Goal: Task Accomplishment & Management: Manage account settings

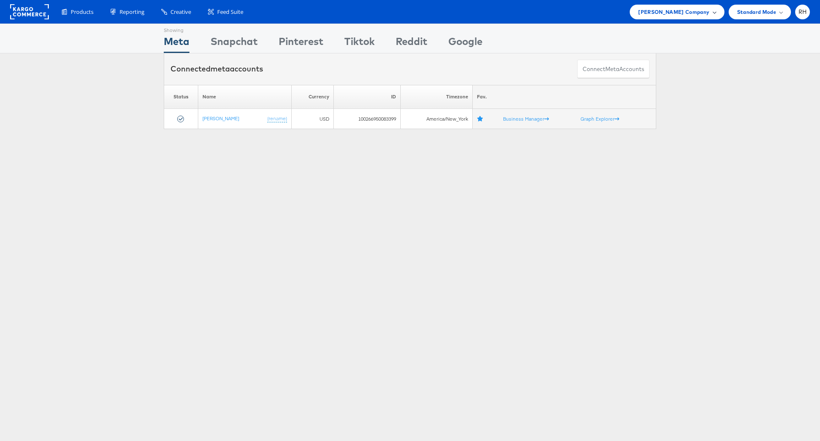
click at [678, 8] on span "[PERSON_NAME] Company" at bounding box center [673, 12] width 71 height 9
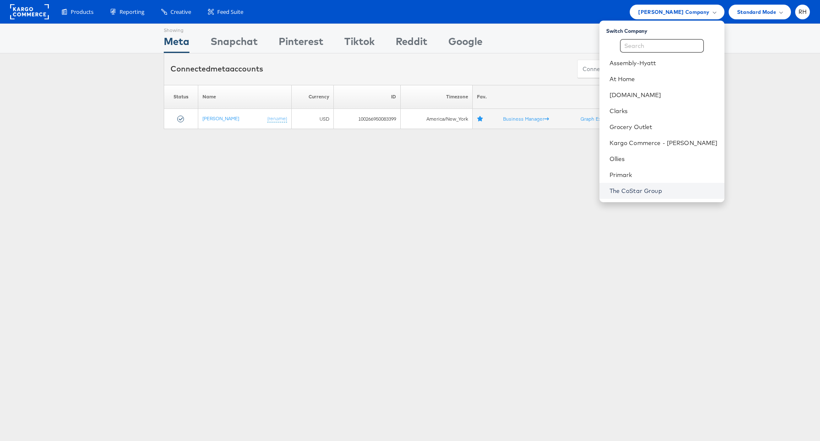
click at [643, 190] on link "The CoStar Group" at bounding box center [663, 191] width 108 height 8
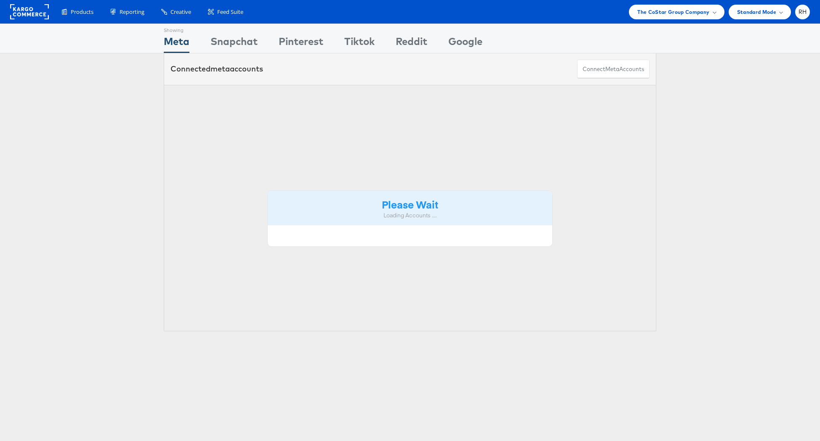
click at [675, 14] on span "The CoStar Group Company" at bounding box center [673, 12] width 72 height 9
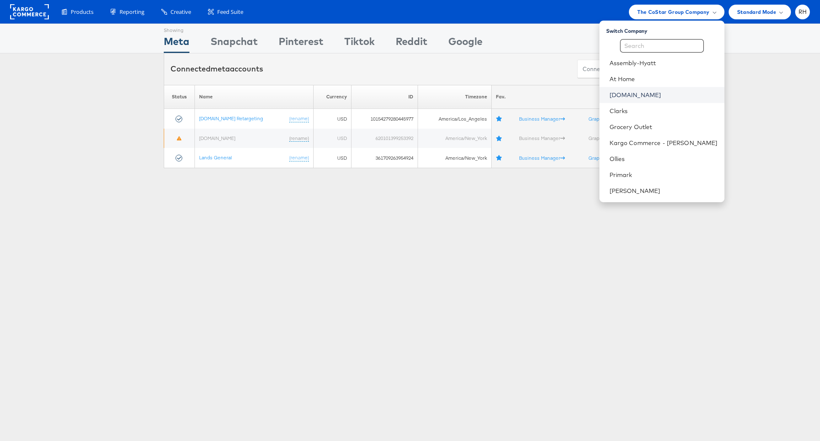
click at [656, 93] on link "[DOMAIN_NAME]" at bounding box center [663, 95] width 108 height 8
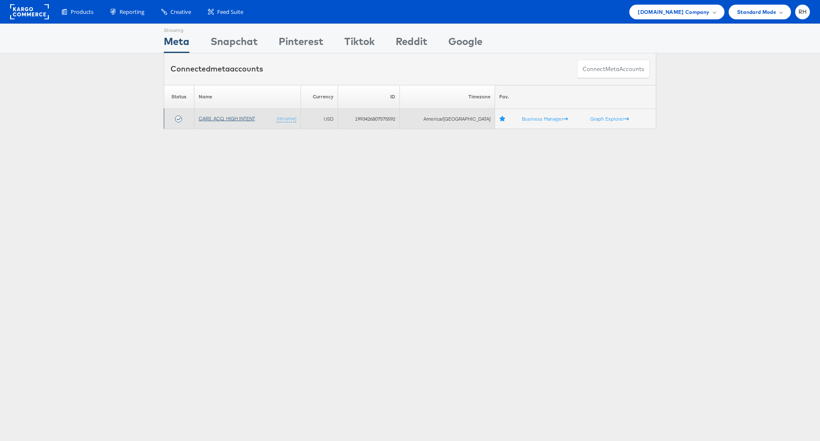
click at [212, 119] on link "CARS_ACQ_HIGH INTENT" at bounding box center [227, 118] width 56 height 6
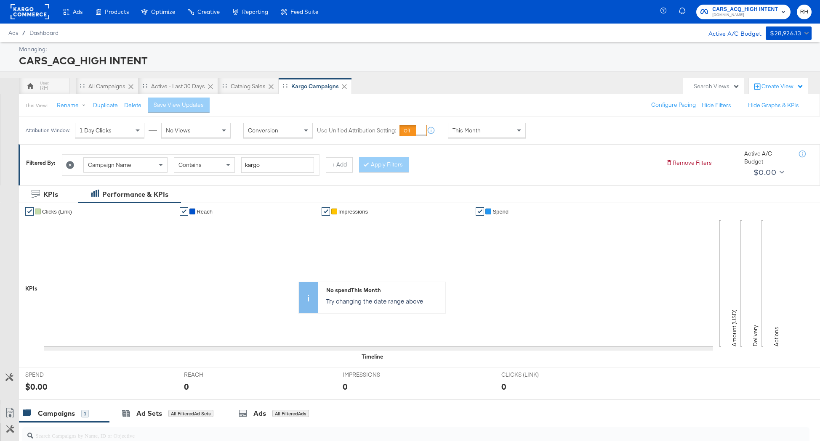
scroll to position [166, 0]
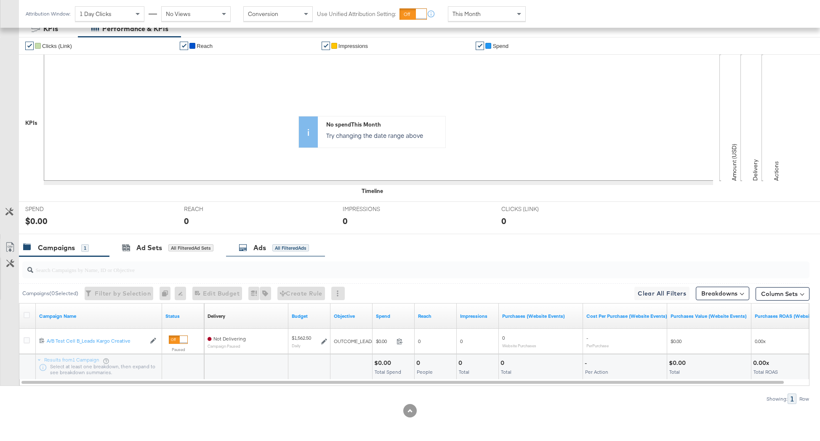
click at [274, 239] on div "Ads All Filtered Ads" at bounding box center [275, 248] width 99 height 18
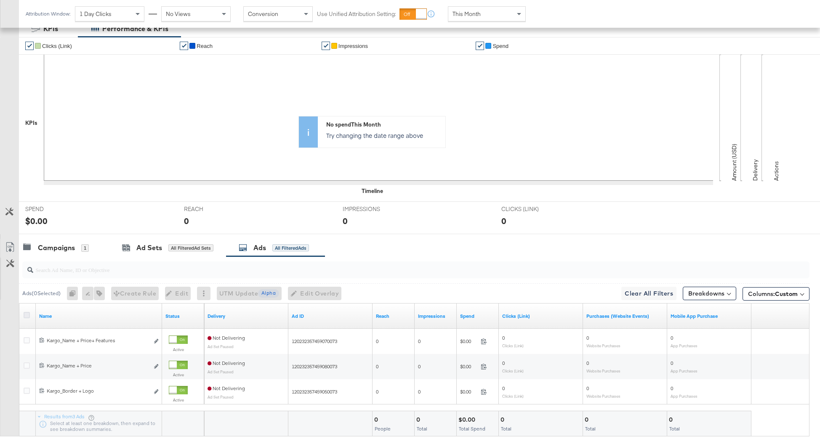
click at [26, 315] on icon at bounding box center [27, 315] width 6 height 6
click at [0, 0] on input "checkbox" at bounding box center [0, 0] width 0 height 0
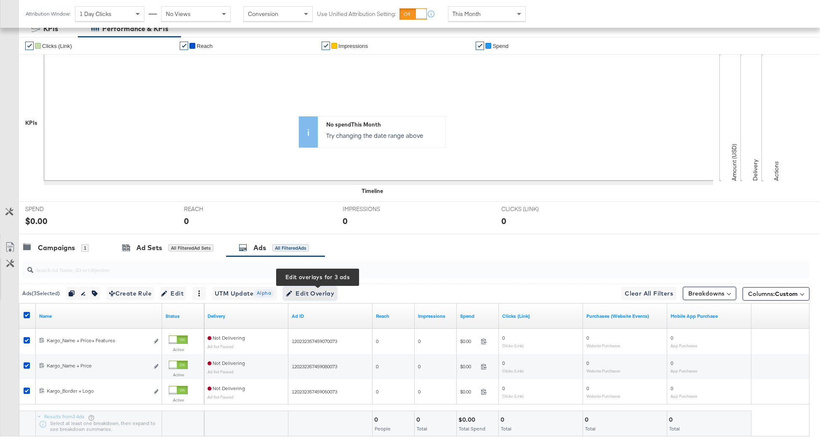
click at [304, 290] on span "Edit Overlay Edit overlays for 3 ads" at bounding box center [310, 294] width 48 height 11
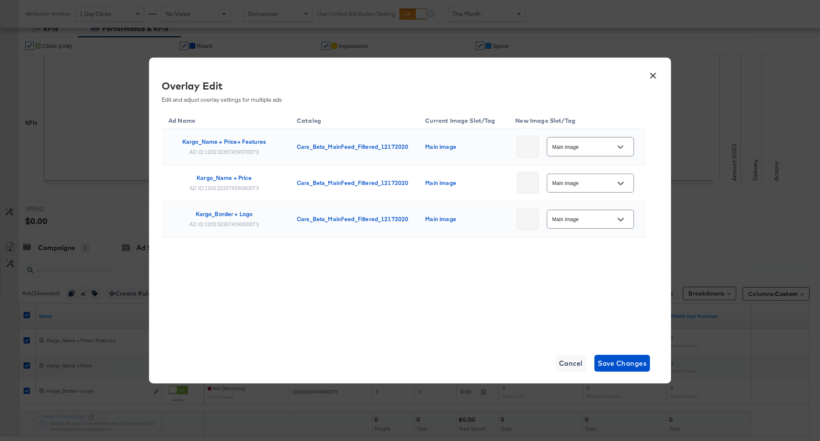
click at [592, 149] on input "Main image" at bounding box center [583, 147] width 66 height 10
click at [581, 195] on div "Slot_1" at bounding box center [583, 199] width 35 height 8
type input "Slot_1"
click at [604, 366] on span "Save Changes" at bounding box center [622, 364] width 49 height 12
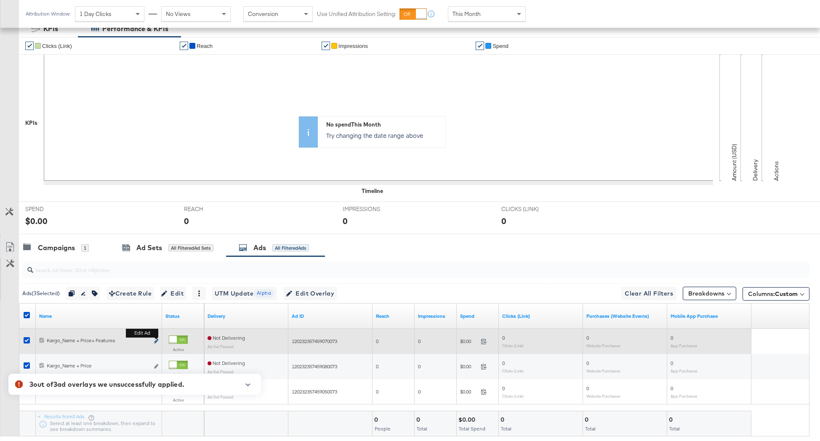
click at [156, 340] on icon "link" at bounding box center [156, 341] width 4 height 5
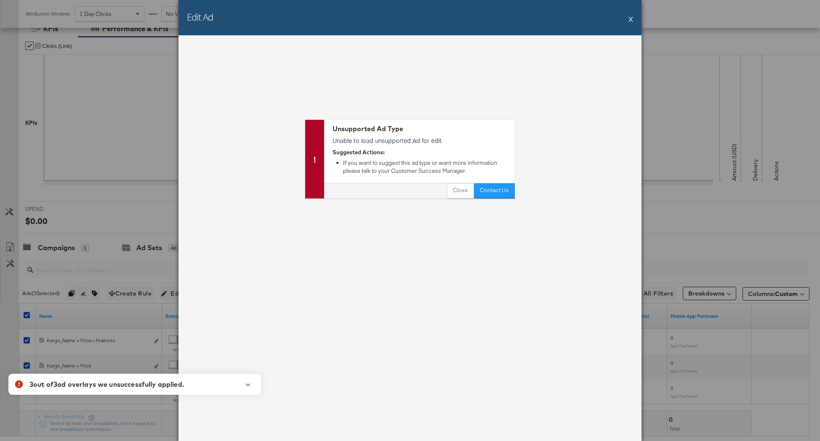
click at [629, 18] on button "X" at bounding box center [630, 19] width 5 height 17
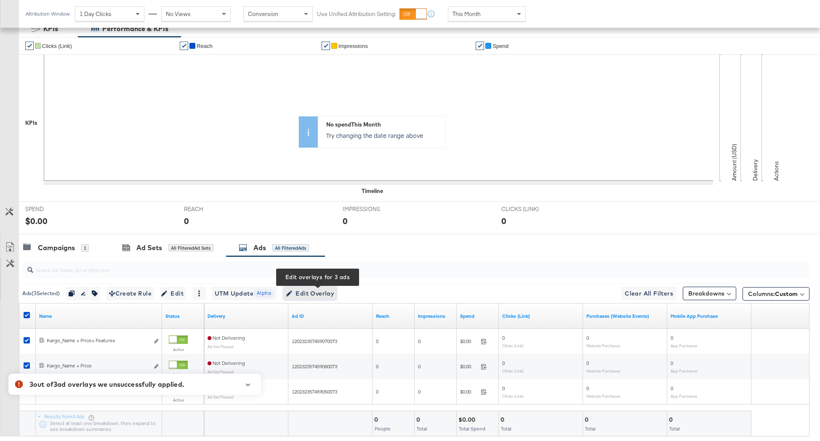
click at [311, 297] on span "Edit Overlay Edit overlays for 3 ads" at bounding box center [310, 294] width 48 height 11
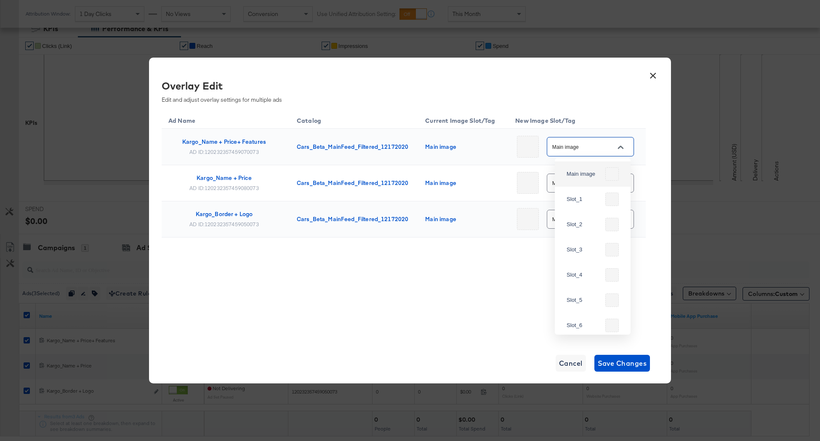
click at [608, 148] on input "Main image" at bounding box center [583, 147] width 66 height 10
click at [651, 75] on button "×" at bounding box center [652, 73] width 15 height 15
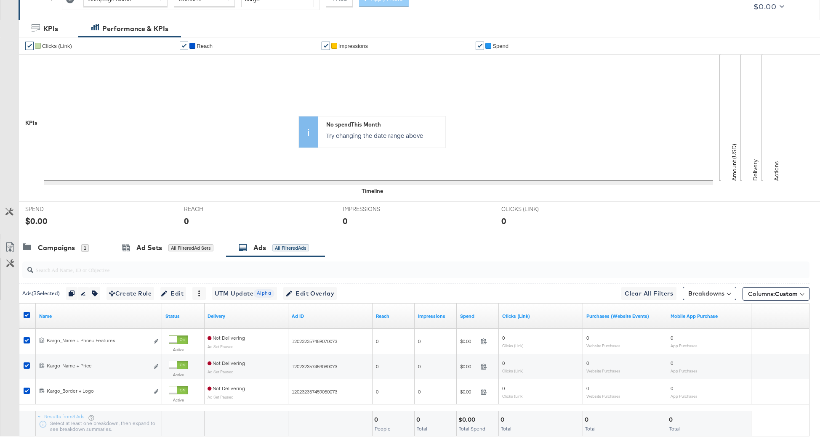
scroll to position [0, 0]
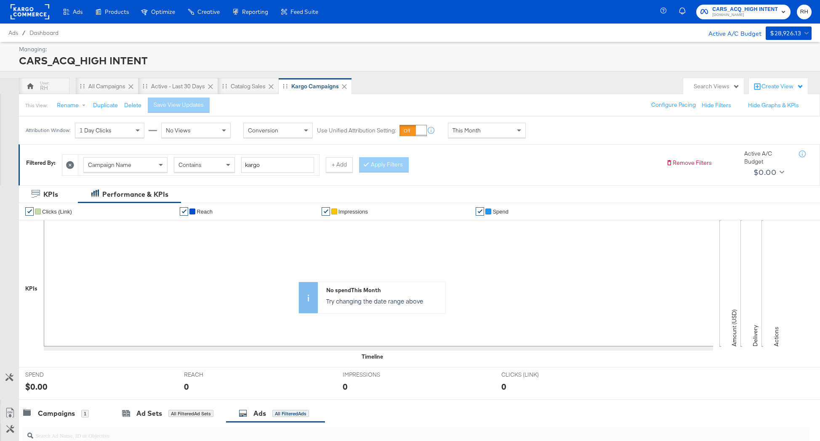
click at [36, 13] on rect at bounding box center [30, 11] width 39 height 15
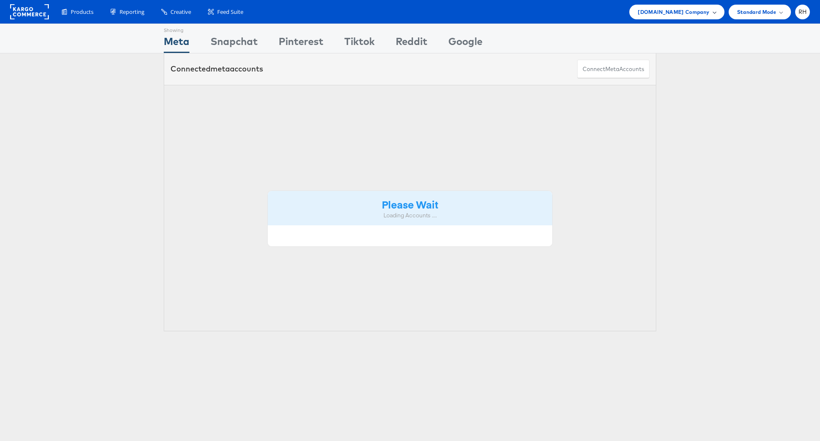
click at [699, 6] on div "Cars.com Company" at bounding box center [676, 12] width 95 height 15
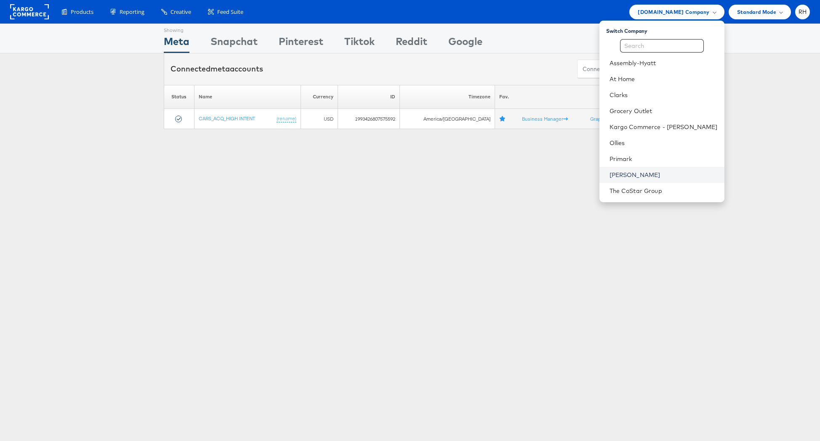
click at [662, 175] on link "[PERSON_NAME]" at bounding box center [663, 175] width 108 height 8
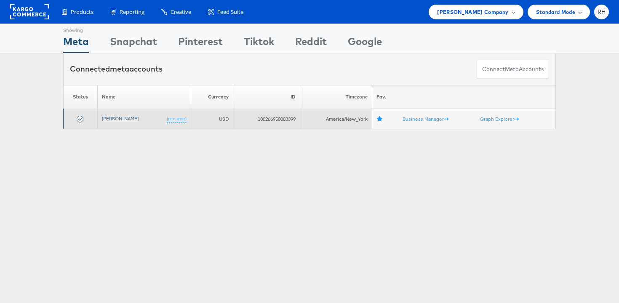
click at [116, 120] on link "[PERSON_NAME]" at bounding box center [120, 118] width 37 height 6
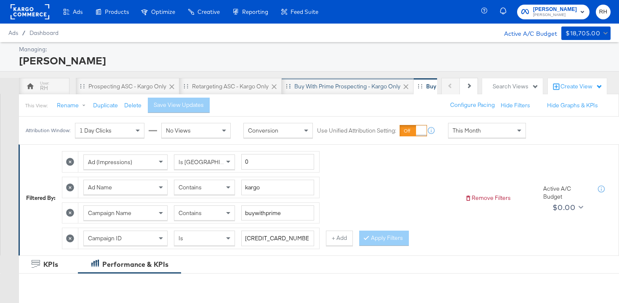
click at [348, 85] on div "Buy with Prime Prospecting - Kargo only" at bounding box center [347, 86] width 106 height 8
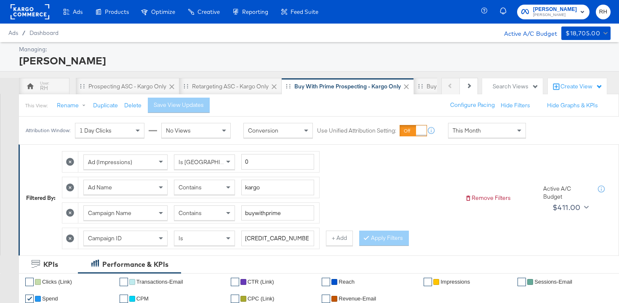
click at [449, 131] on div "This Month" at bounding box center [486, 130] width 77 height 14
click at [542, 137] on div "Aug 21st 2025" at bounding box center [549, 133] width 14 height 7
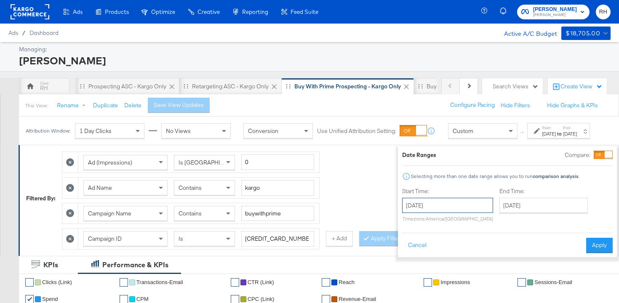
click at [430, 205] on input "August 21st 2025" at bounding box center [447, 205] width 91 height 15
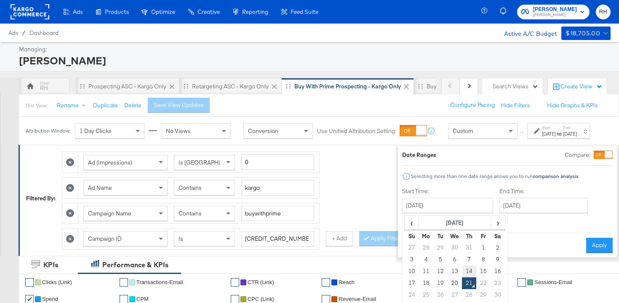
click at [462, 270] on td "14" at bounding box center [469, 272] width 14 height 12
type input "August 14th 2025"
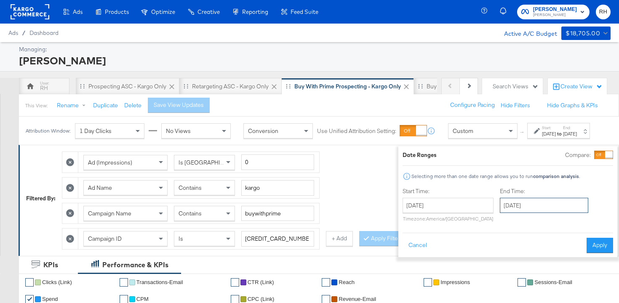
click at [502, 209] on input "August 21st 2025" at bounding box center [544, 205] width 88 height 15
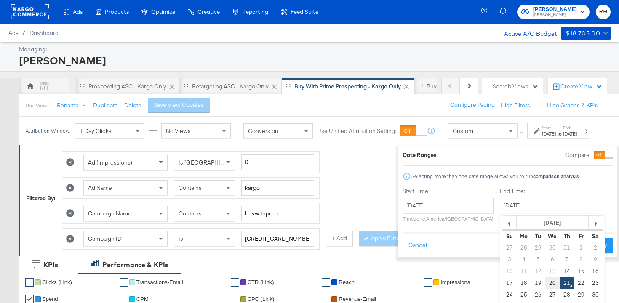
click at [545, 282] on td "20" at bounding box center [552, 283] width 14 height 12
type input "August 20th 2025"
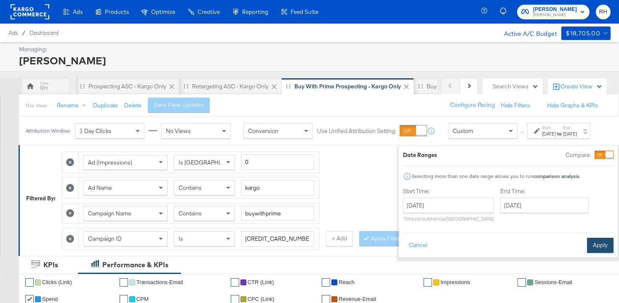
click at [587, 250] on button "Apply" at bounding box center [600, 245] width 27 height 15
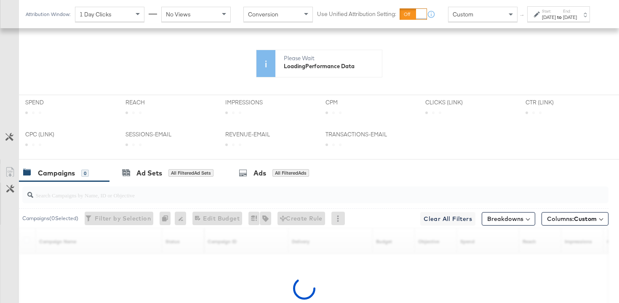
scroll to position [335, 0]
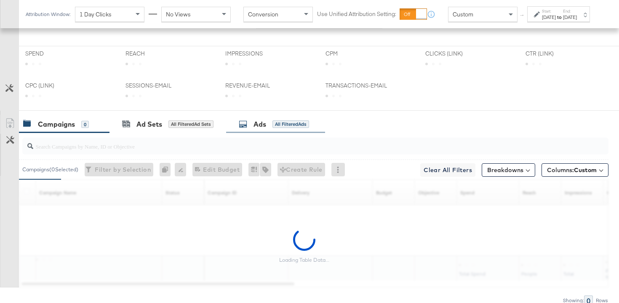
click at [261, 120] on div "Ads" at bounding box center [259, 125] width 13 height 10
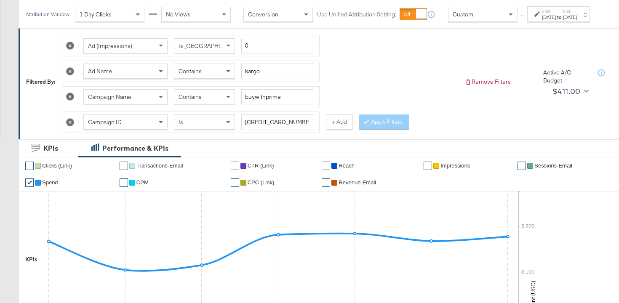
scroll to position [81, 0]
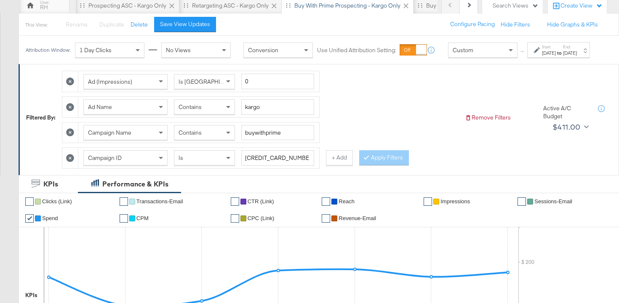
click at [200, 107] on div "Contains" at bounding box center [204, 106] width 61 height 15
click at [373, 165] on button "Apply Filters" at bounding box center [384, 157] width 50 height 15
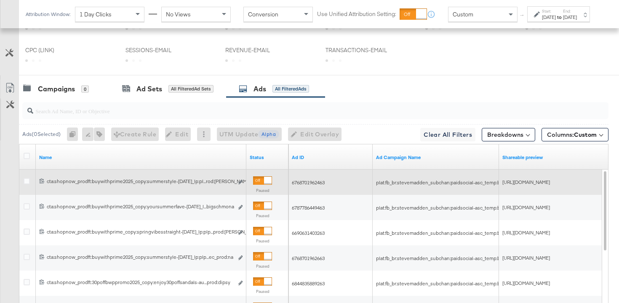
scroll to position [534, 0]
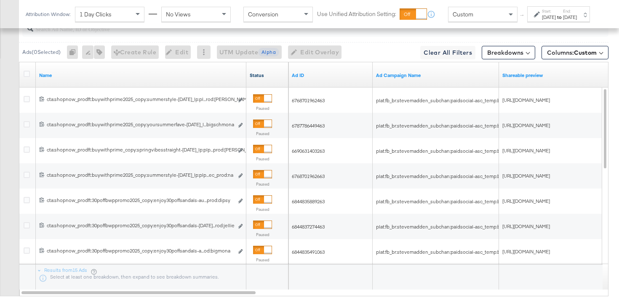
click at [275, 74] on link "Status" at bounding box center [267, 75] width 35 height 7
